Goal: Task Accomplishment & Management: Complete application form

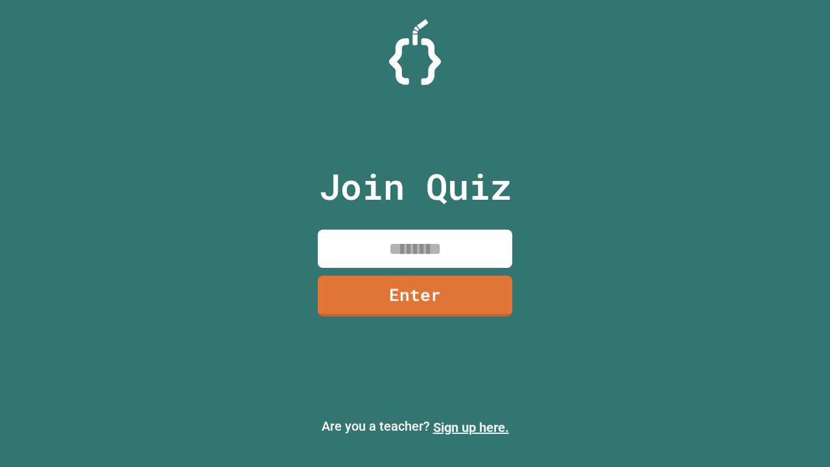
click at [471, 428] on link "Sign up here." at bounding box center [471, 428] width 76 height 16
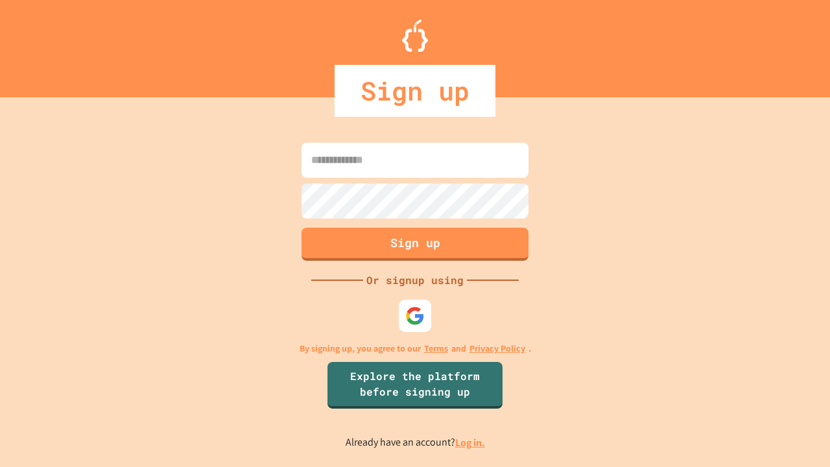
click at [471, 442] on link "Log in." at bounding box center [470, 443] width 30 height 14
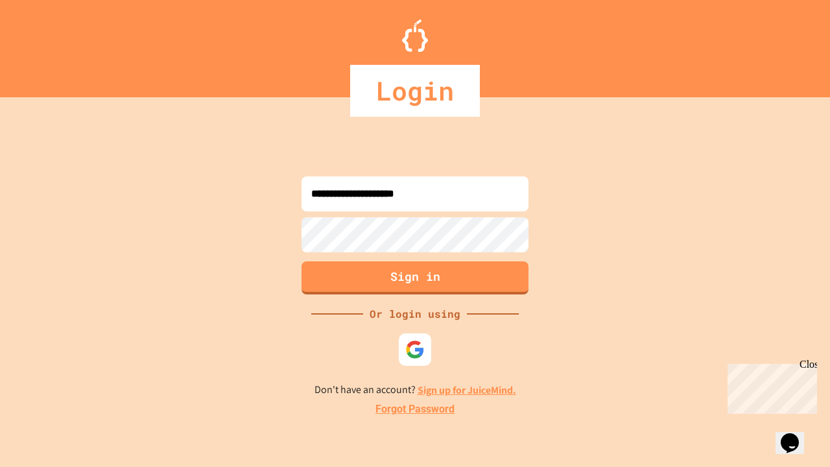
type input "**********"
